Goal: Navigation & Orientation: Find specific page/section

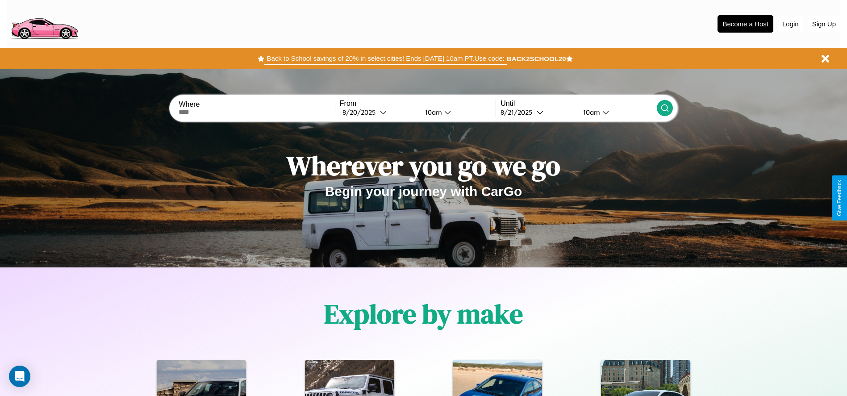
click at [385, 58] on button "Back to School savings of 20% in select cities! Ends [DATE] 10am PT. Use code:" at bounding box center [385, 58] width 242 height 13
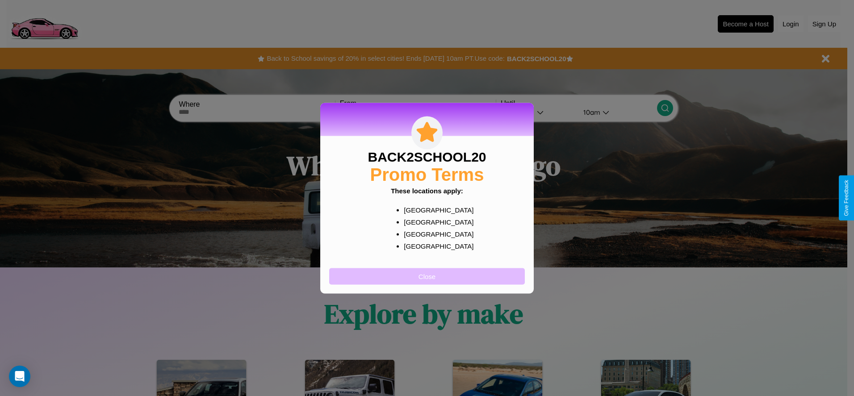
click at [427, 276] on button "Close" at bounding box center [427, 276] width 196 height 17
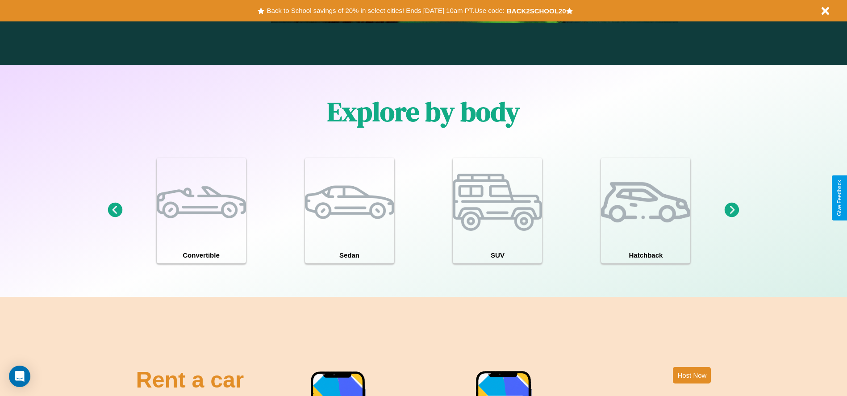
scroll to position [1281, 0]
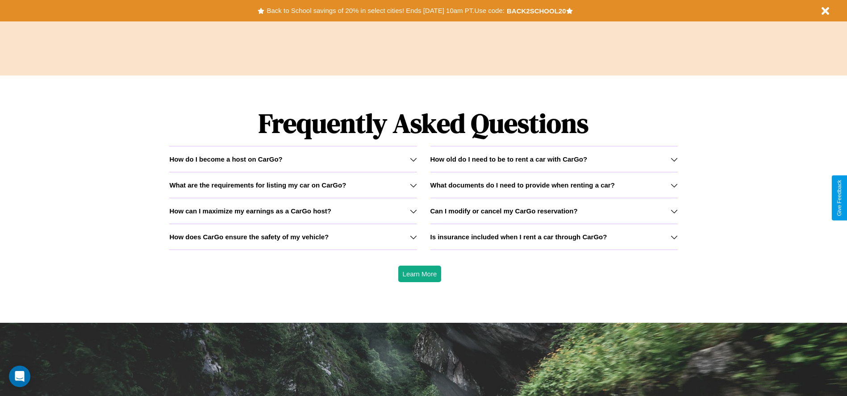
click at [293, 211] on h3 "How can I maximize my earnings as a CarGo host?" at bounding box center [250, 211] width 162 height 8
click at [554, 237] on h3 "Is insurance included when I rent a car through CarGo?" at bounding box center [518, 237] width 177 height 8
click at [674, 211] on icon at bounding box center [674, 211] width 7 height 7
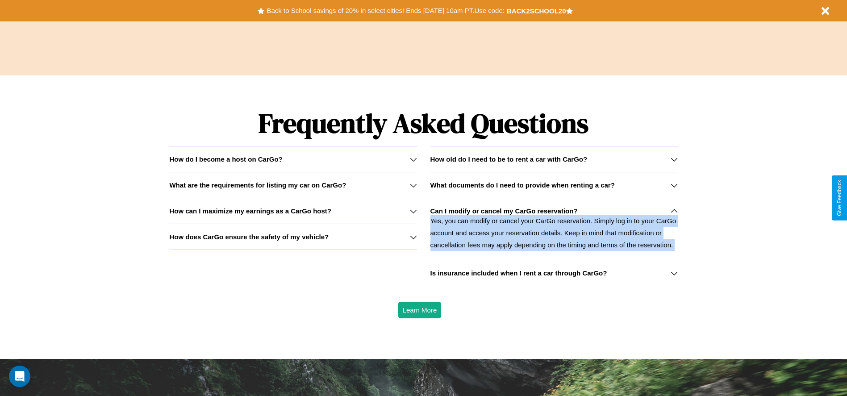
click at [674, 211] on icon at bounding box center [674, 211] width 7 height 7
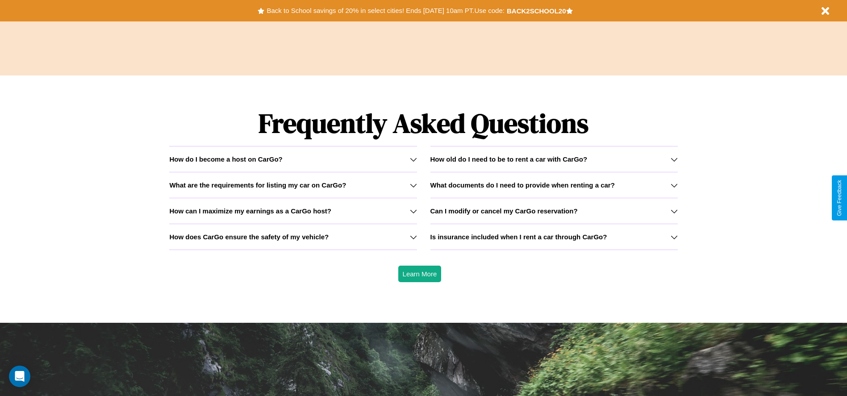
click at [293, 185] on h3 "What are the requirements for listing my car on CarGo?" at bounding box center [257, 185] width 177 height 8
click at [413, 237] on icon at bounding box center [413, 236] width 7 height 7
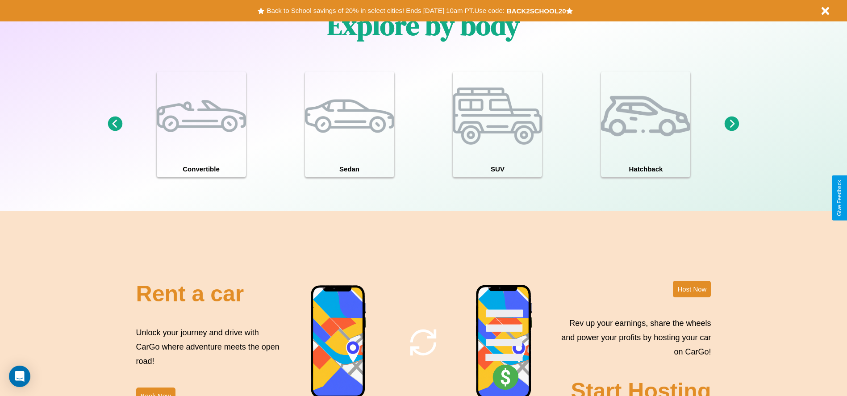
scroll to position [779, 0]
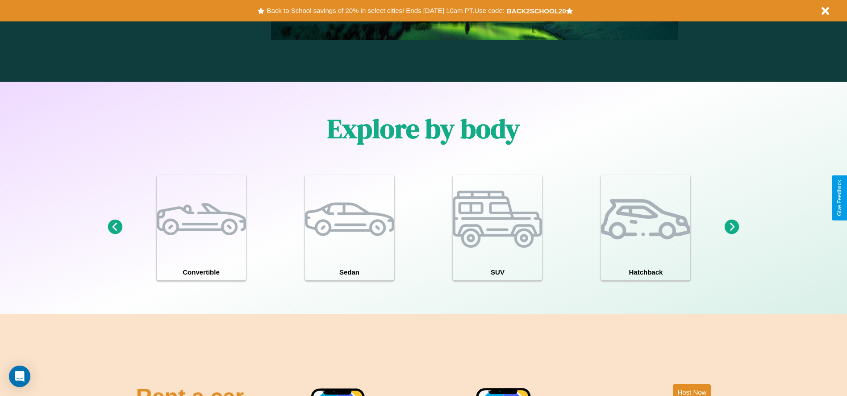
click at [732, 227] on icon at bounding box center [732, 227] width 15 height 15
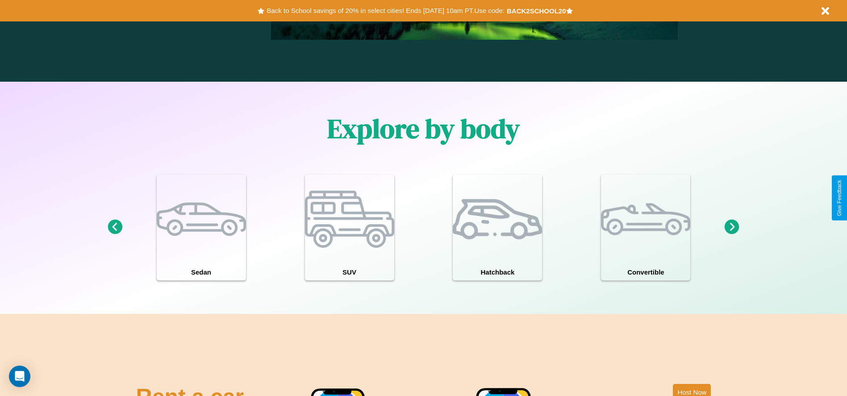
click at [732, 227] on icon at bounding box center [732, 227] width 15 height 15
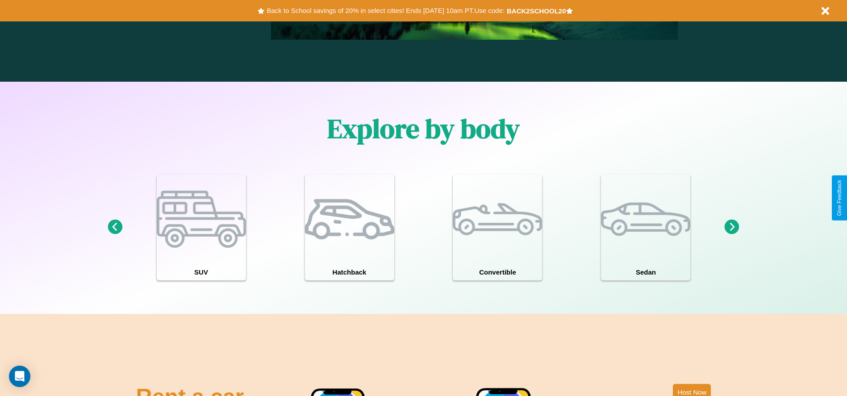
click at [732, 227] on icon at bounding box center [732, 227] width 15 height 15
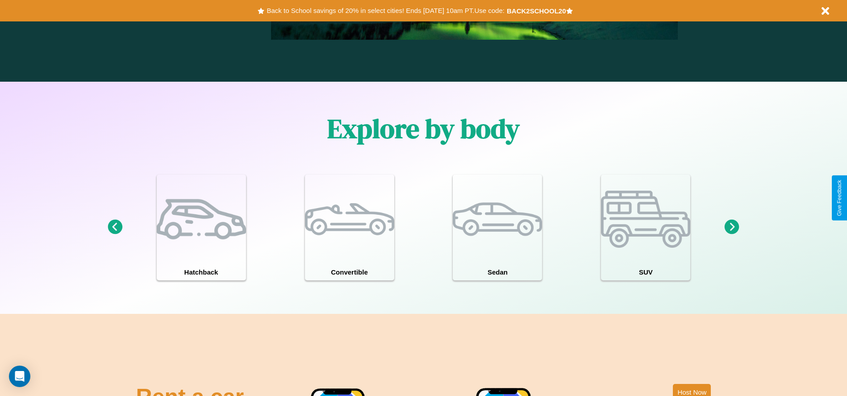
click at [732, 227] on icon at bounding box center [732, 227] width 15 height 15
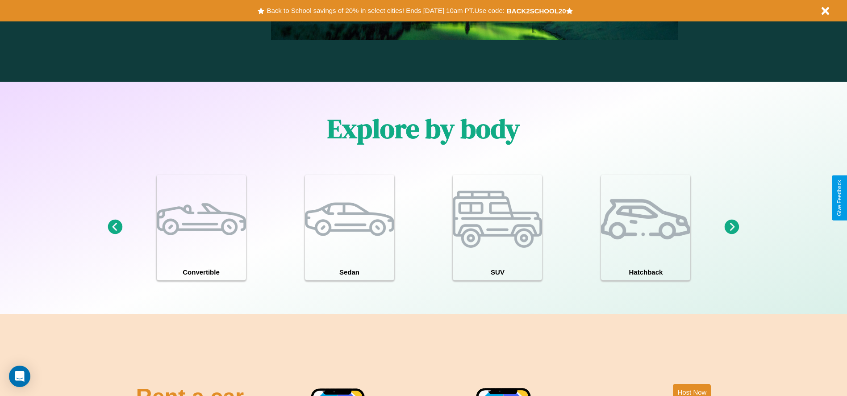
click at [732, 227] on icon at bounding box center [732, 227] width 15 height 15
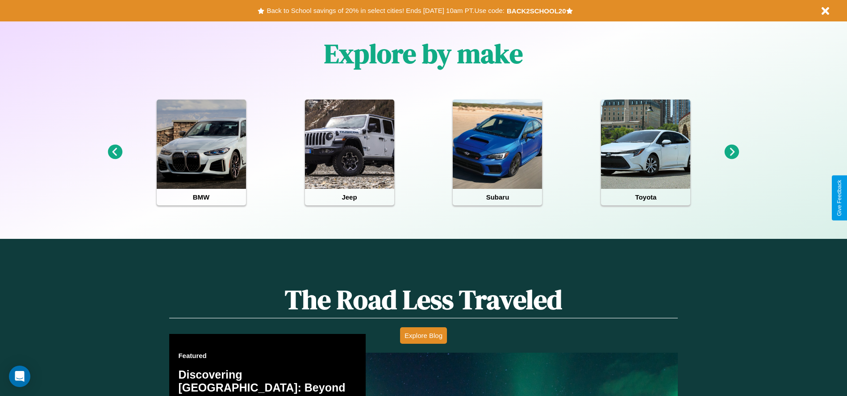
scroll to position [0, 0]
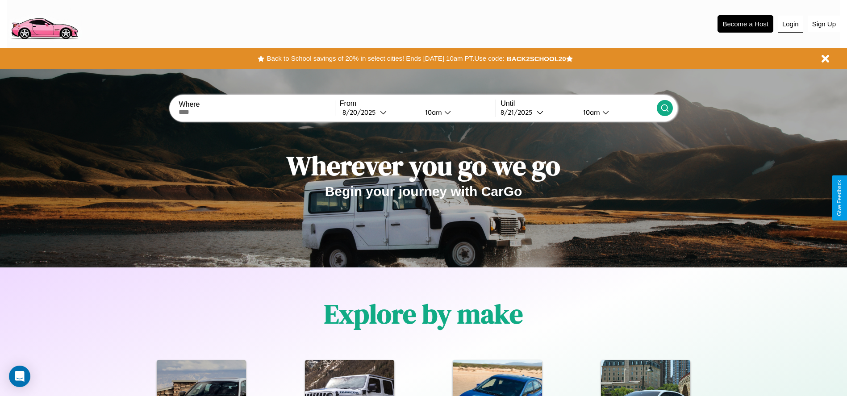
click at [790, 24] on button "Login" at bounding box center [790, 24] width 25 height 17
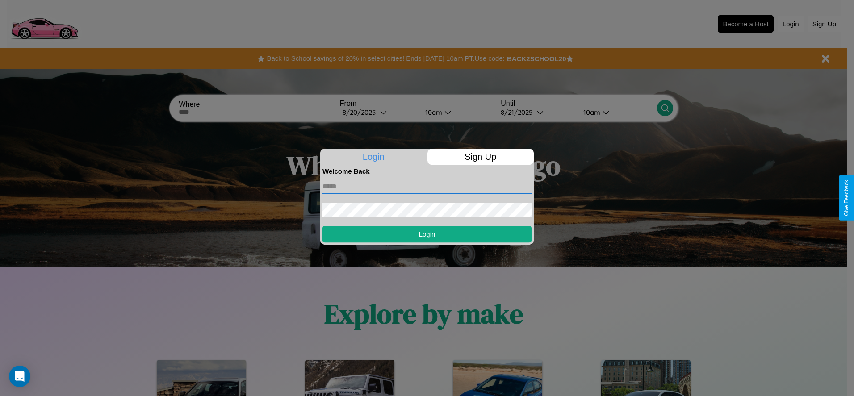
click at [427, 186] on input "text" at bounding box center [426, 186] width 209 height 14
type input "**********"
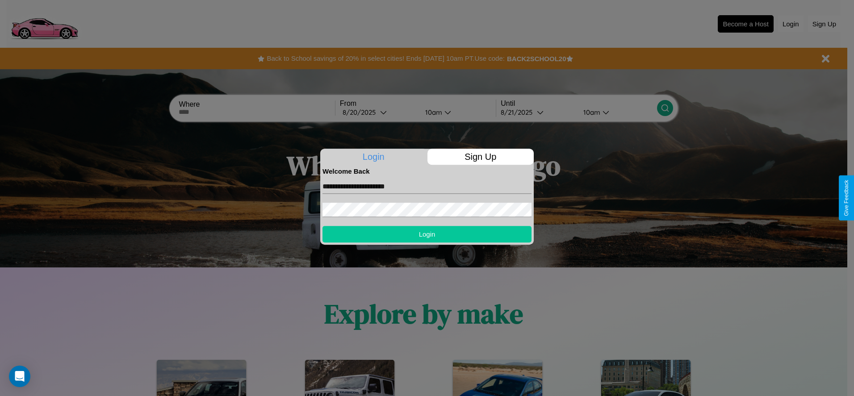
click at [427, 234] on button "Login" at bounding box center [426, 234] width 209 height 17
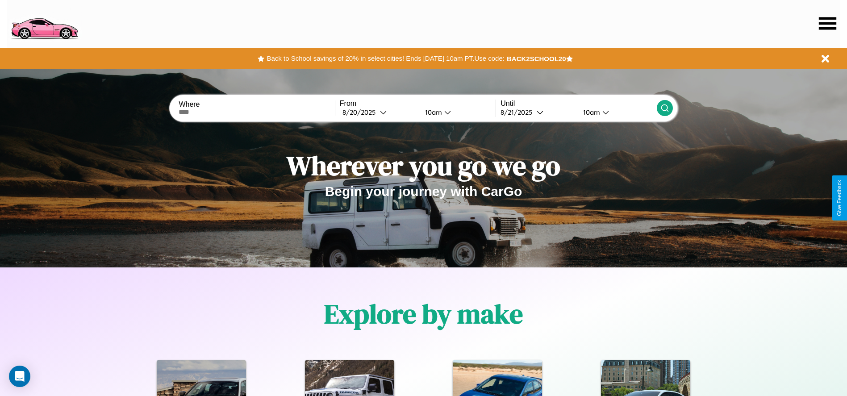
click at [827, 23] on icon at bounding box center [827, 23] width 17 height 13
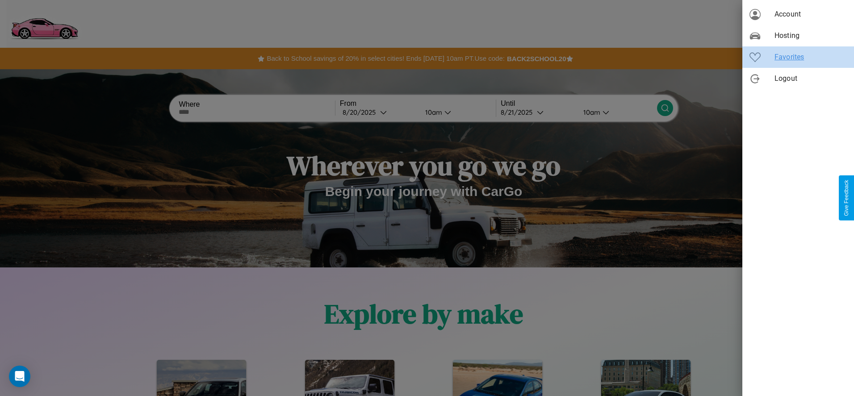
click at [798, 57] on span "Favorites" at bounding box center [810, 57] width 72 height 11
